Goal: Book appointment/travel/reservation

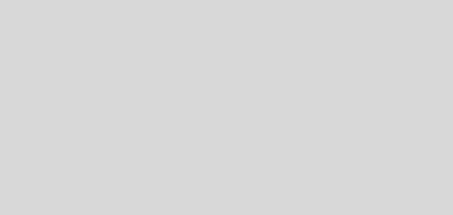
select select "pt"
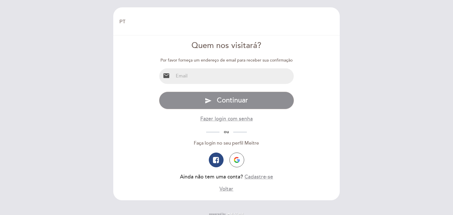
click at [240, 78] on input "email" at bounding box center [233, 76] width 121 height 16
type input "hsviana28@gmail.com"
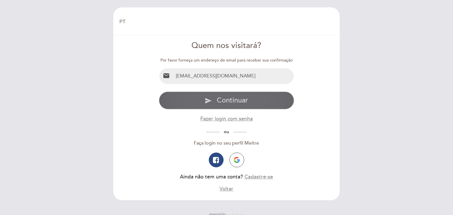
click at [228, 99] on span "Continuar" at bounding box center [232, 100] width 31 height 9
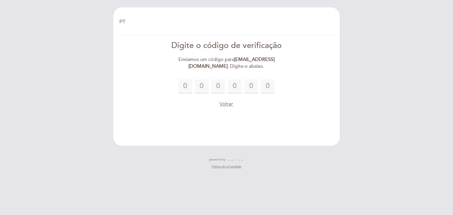
type input "2"
type input "9"
type input "5"
type input "2"
type input "8"
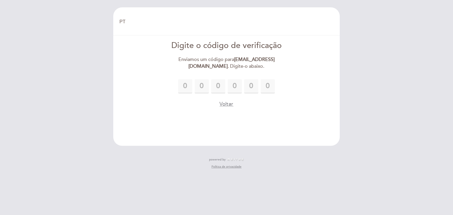
type input "2"
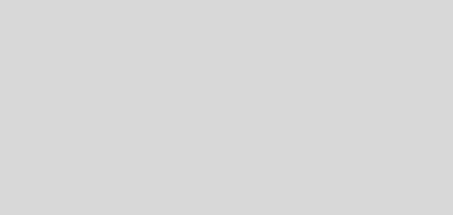
select select "pt"
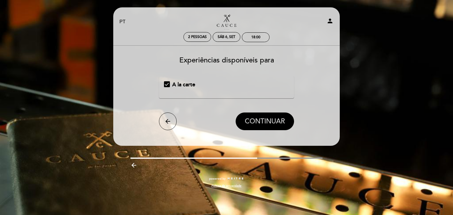
click at [259, 122] on span "CONTINUAR" at bounding box center [265, 121] width 40 height 8
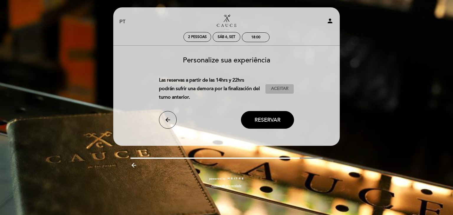
click at [284, 86] on span "Aceitar" at bounding box center [279, 89] width 17 height 6
click at [277, 119] on span "Reservar" at bounding box center [267, 120] width 26 height 6
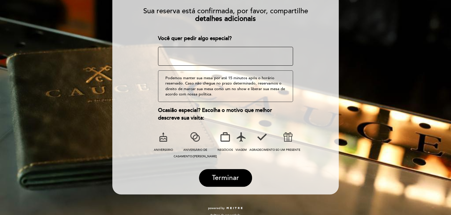
scroll to position [66, 0]
click at [191, 137] on icon at bounding box center [194, 136] width 15 height 15
click at [233, 141] on icon at bounding box center [240, 136] width 15 height 15
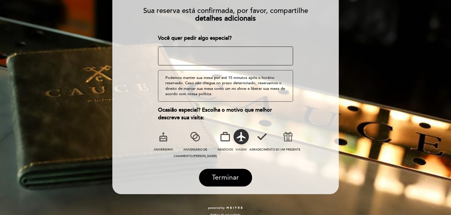
click at [236, 178] on span "Terminar" at bounding box center [225, 178] width 27 height 8
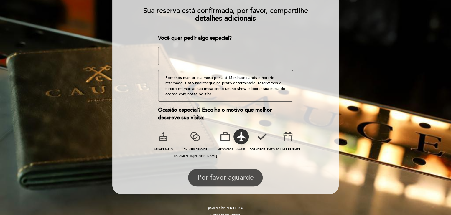
scroll to position [0, 0]
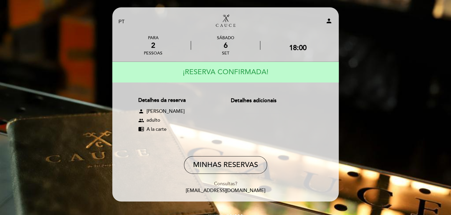
click at [329, 21] on icon "person" at bounding box center [328, 20] width 7 height 7
select select "pt"
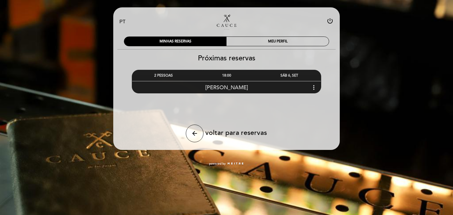
click at [316, 85] on icon "more_vert" at bounding box center [313, 87] width 7 height 7
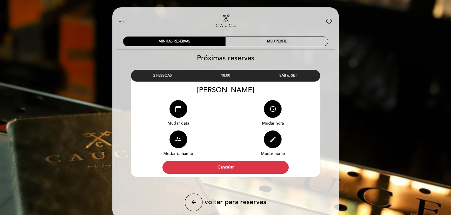
click at [272, 143] on button "edit" at bounding box center [273, 140] width 18 height 18
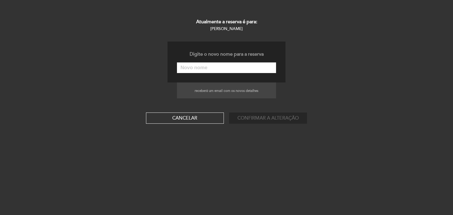
click at [211, 69] on input "text" at bounding box center [226, 67] width 99 height 11
type input "[PERSON_NAME]"
click at [253, 117] on button "Confirmar a alteração" at bounding box center [268, 118] width 78 height 11
